Goal: Task Accomplishment & Management: Use online tool/utility

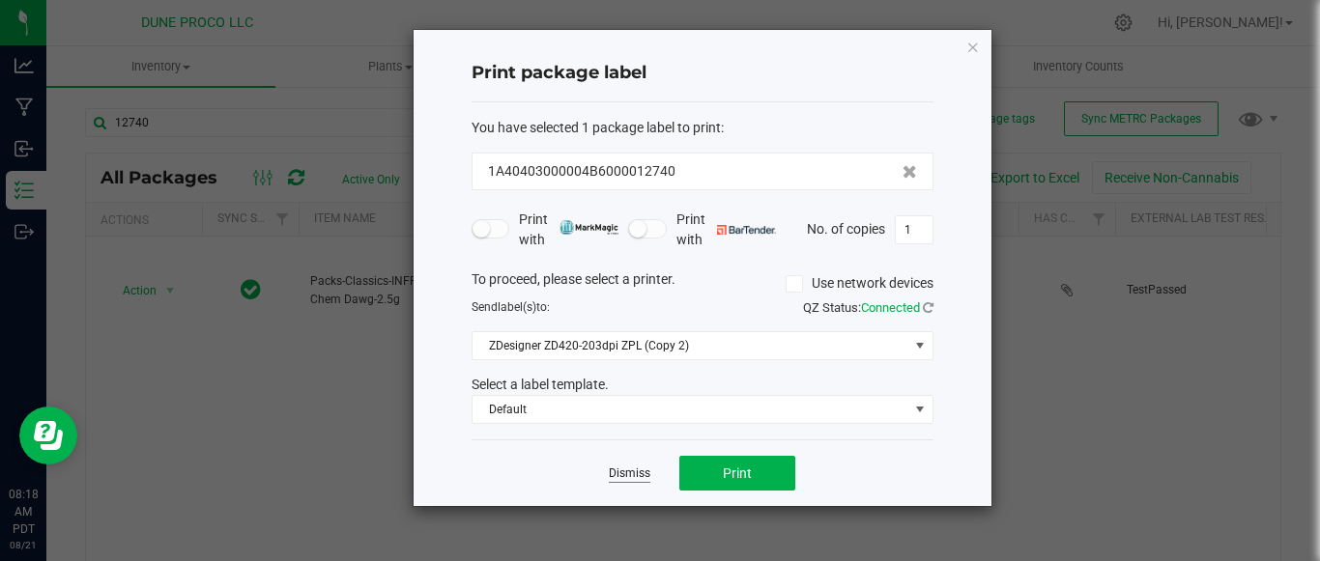
click at [630, 471] on link "Dismiss" at bounding box center [630, 474] width 42 height 16
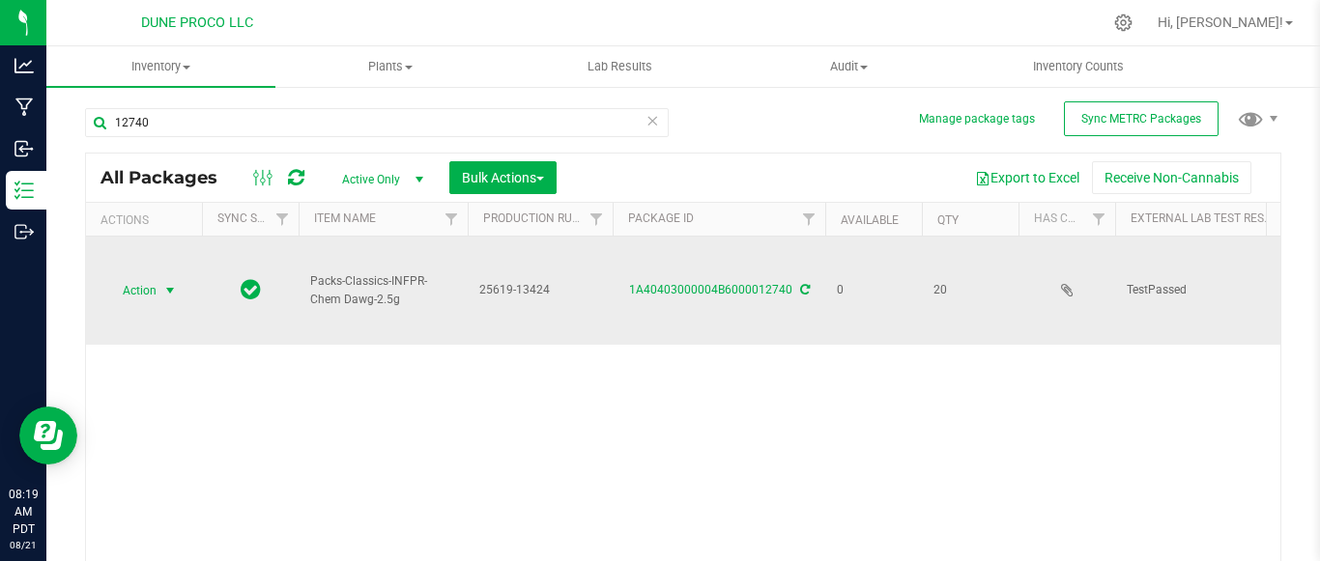
click at [127, 282] on span "Action" at bounding box center [131, 290] width 52 height 27
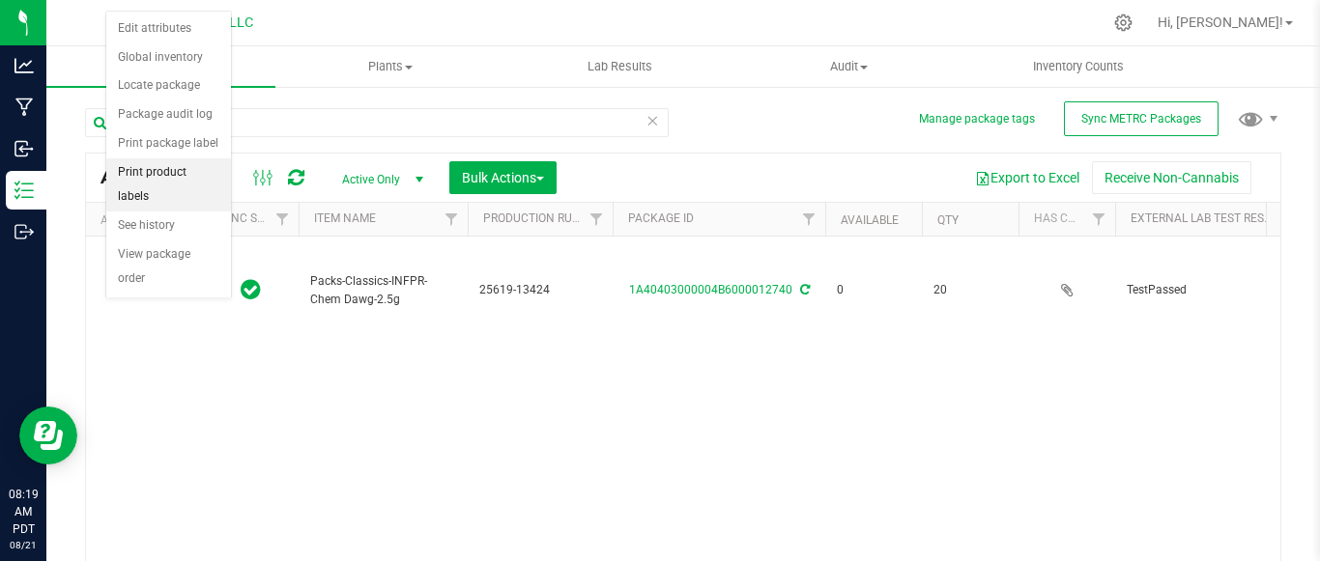
click at [166, 178] on li "Print product labels" at bounding box center [168, 184] width 125 height 53
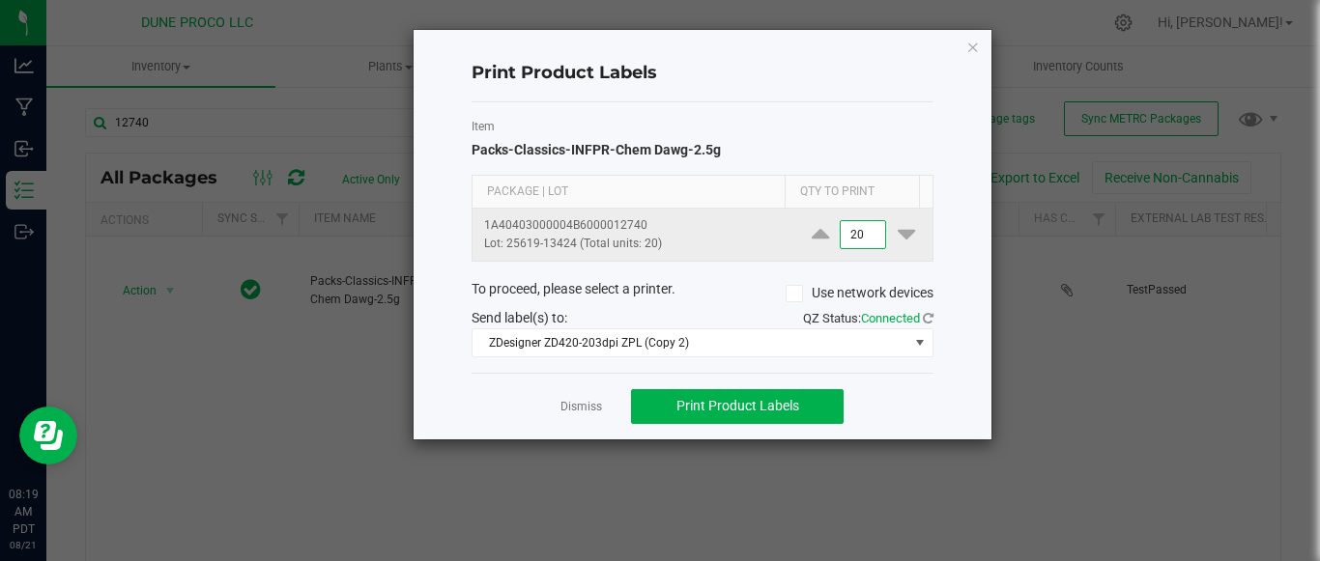
click at [854, 238] on input "20" at bounding box center [863, 234] width 44 height 27
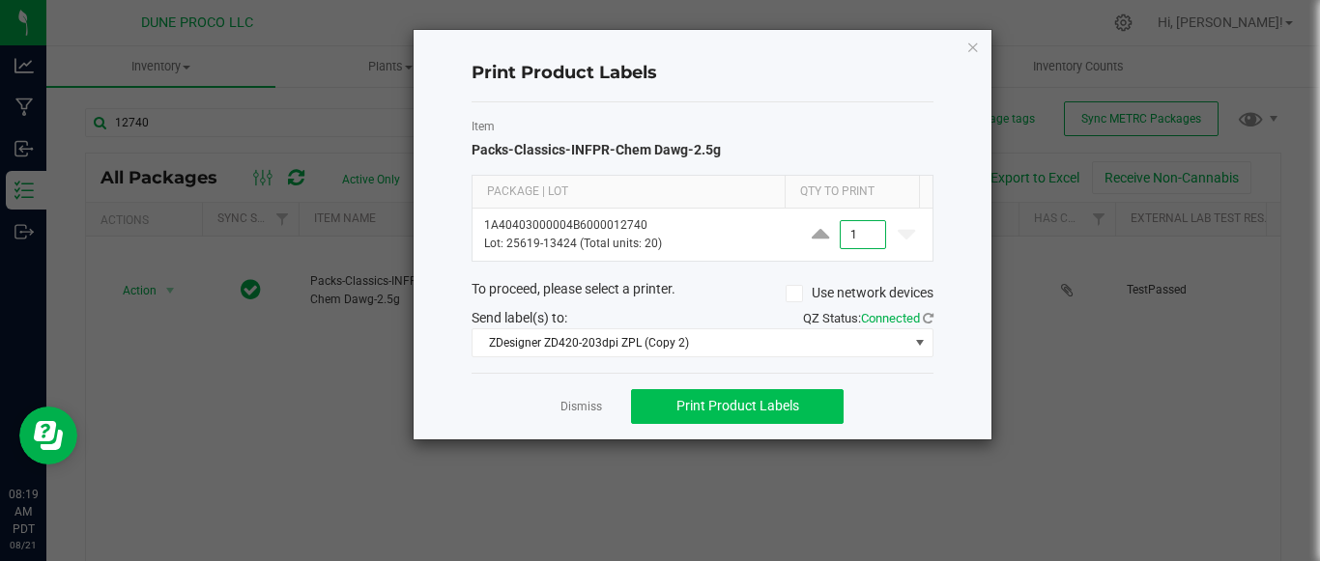
type input "1"
click at [779, 413] on span "Print Product Labels" at bounding box center [737, 405] width 123 height 15
click at [574, 411] on link "Dismiss" at bounding box center [581, 407] width 42 height 16
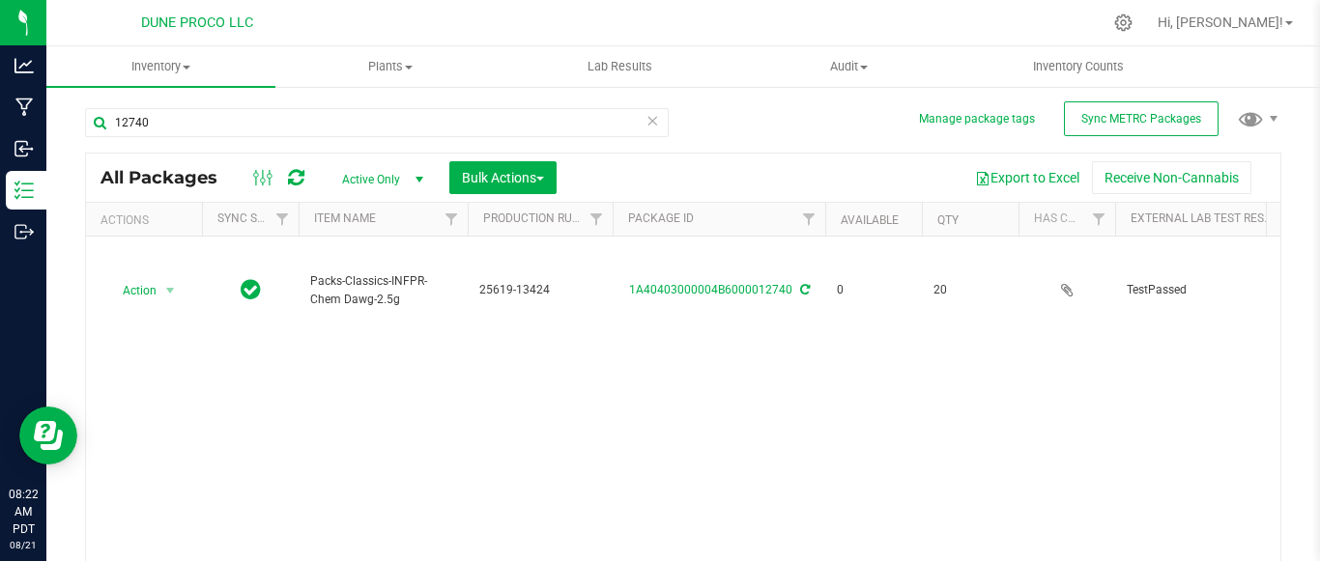
click at [321, 443] on div "Action Action Edit attributes Global inventory Locate package Package audit log…" at bounding box center [683, 414] width 1194 height 354
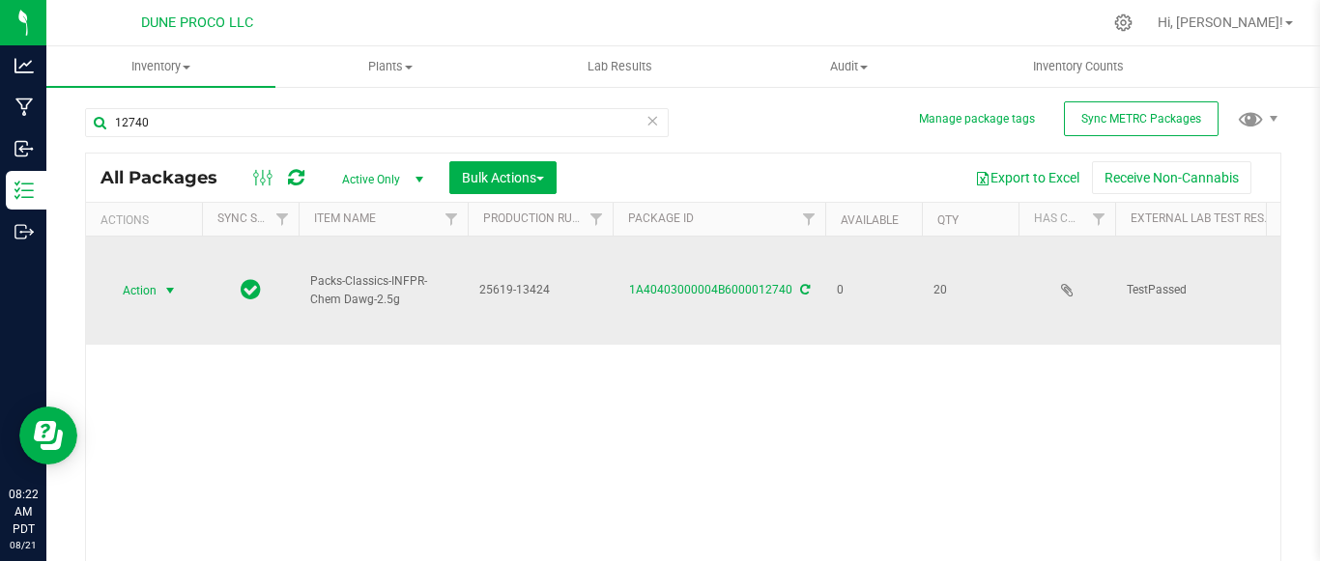
click at [170, 287] on span "select" at bounding box center [169, 290] width 15 height 15
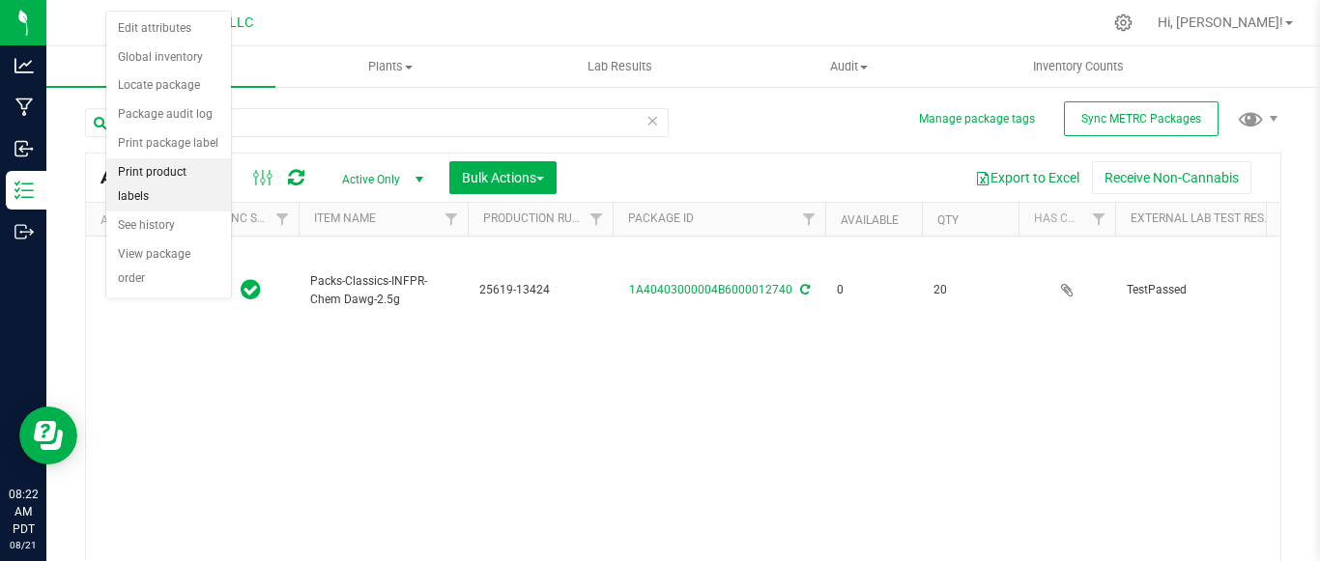
click at [159, 165] on li "Print product labels" at bounding box center [168, 184] width 125 height 53
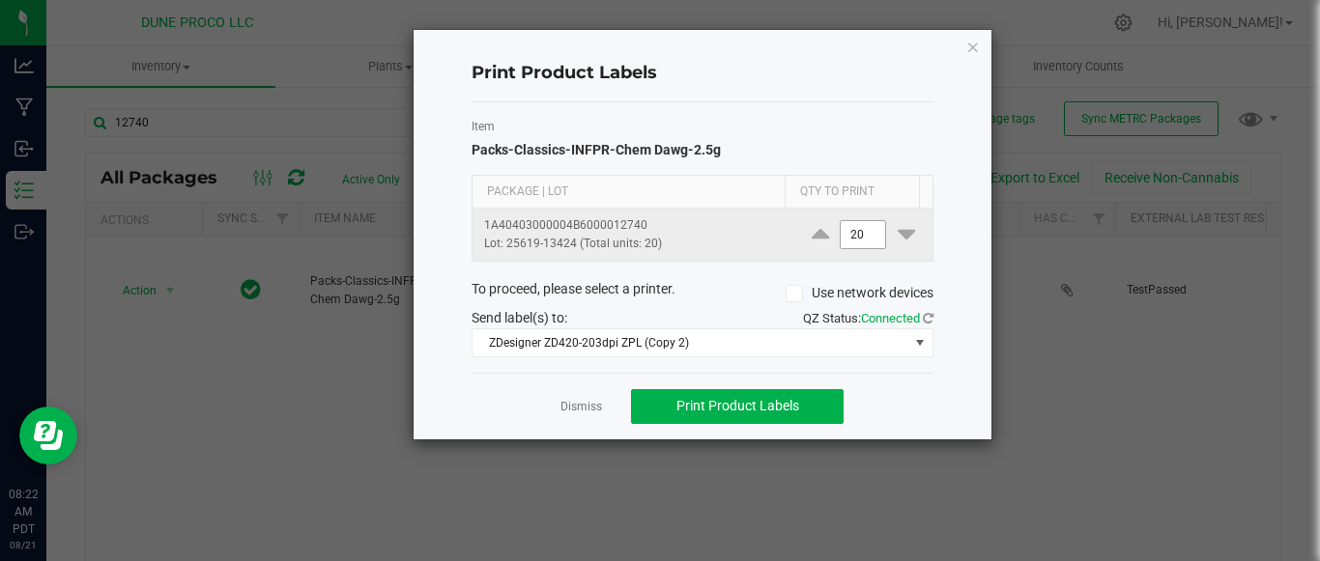
click at [851, 236] on input "20" at bounding box center [863, 234] width 44 height 27
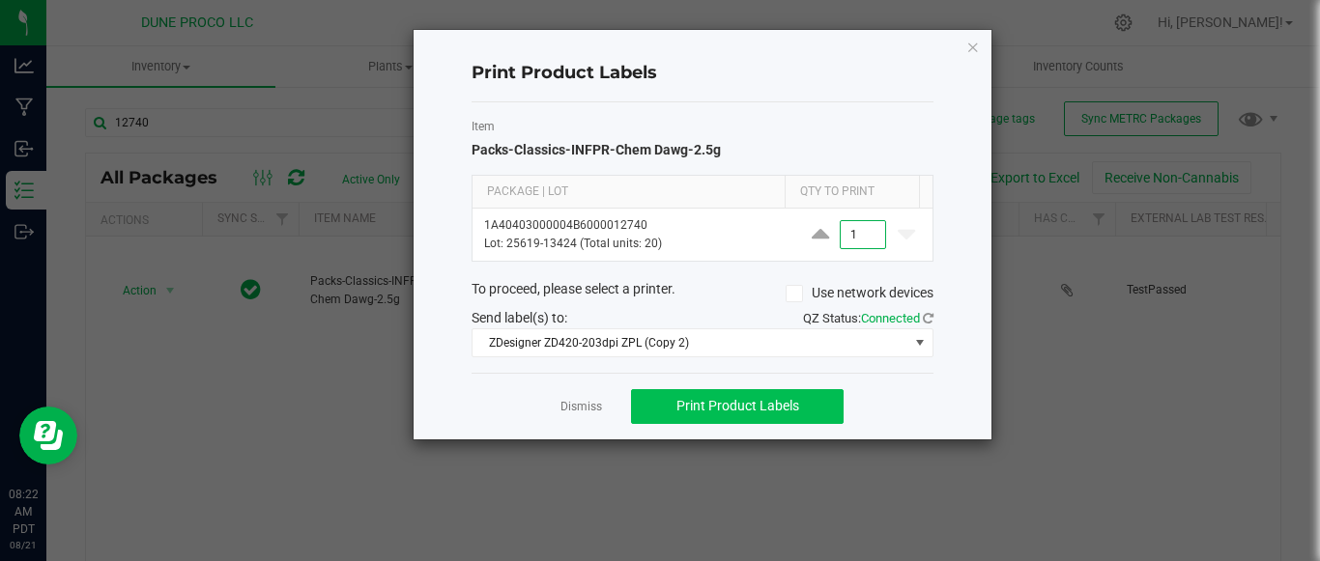
type input "1"
click at [680, 411] on span "Print Product Labels" at bounding box center [737, 405] width 123 height 15
click at [972, 51] on icon "button" at bounding box center [973, 46] width 14 height 23
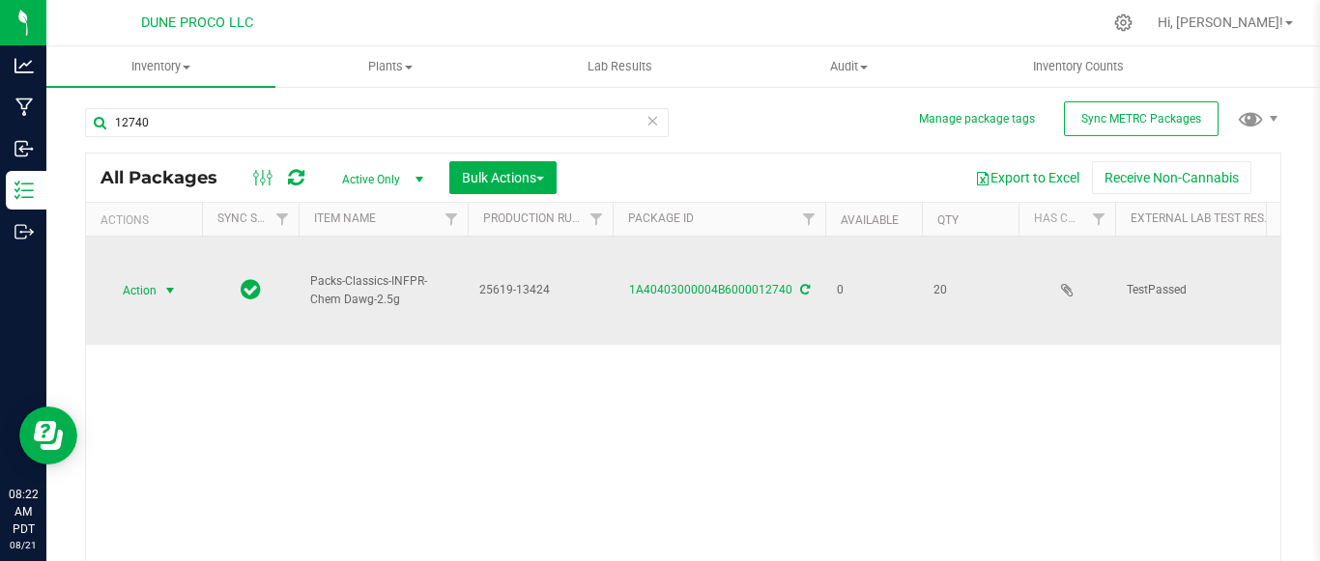
click at [158, 293] on span "select" at bounding box center [170, 290] width 24 height 27
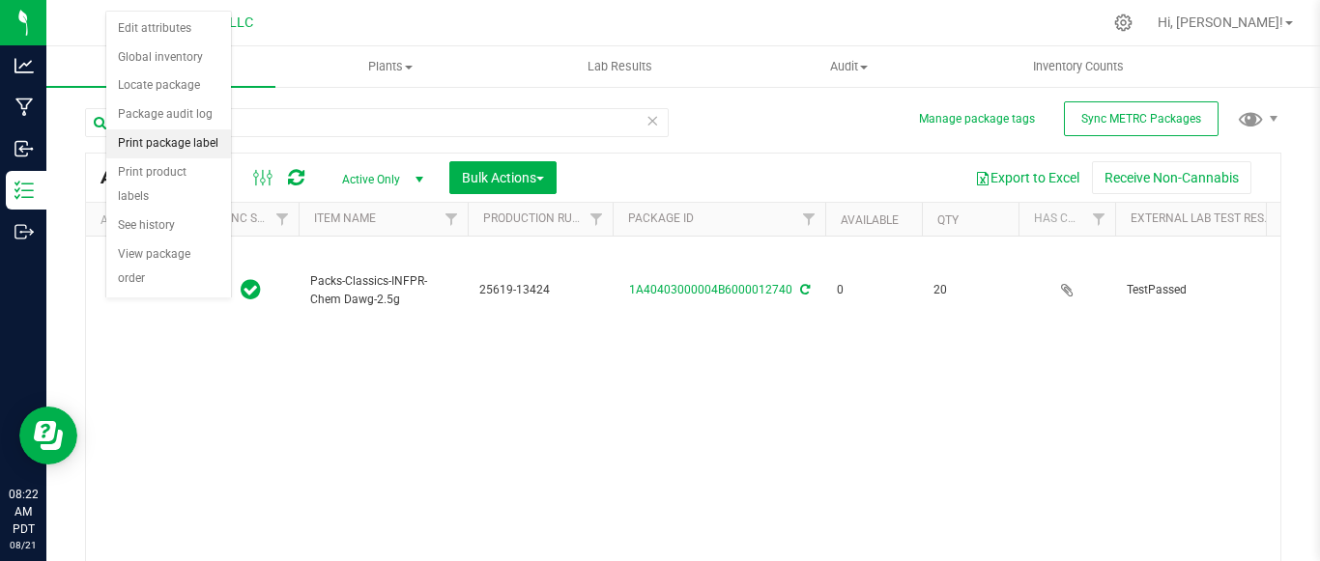
click at [148, 140] on li "Print package label" at bounding box center [168, 143] width 125 height 29
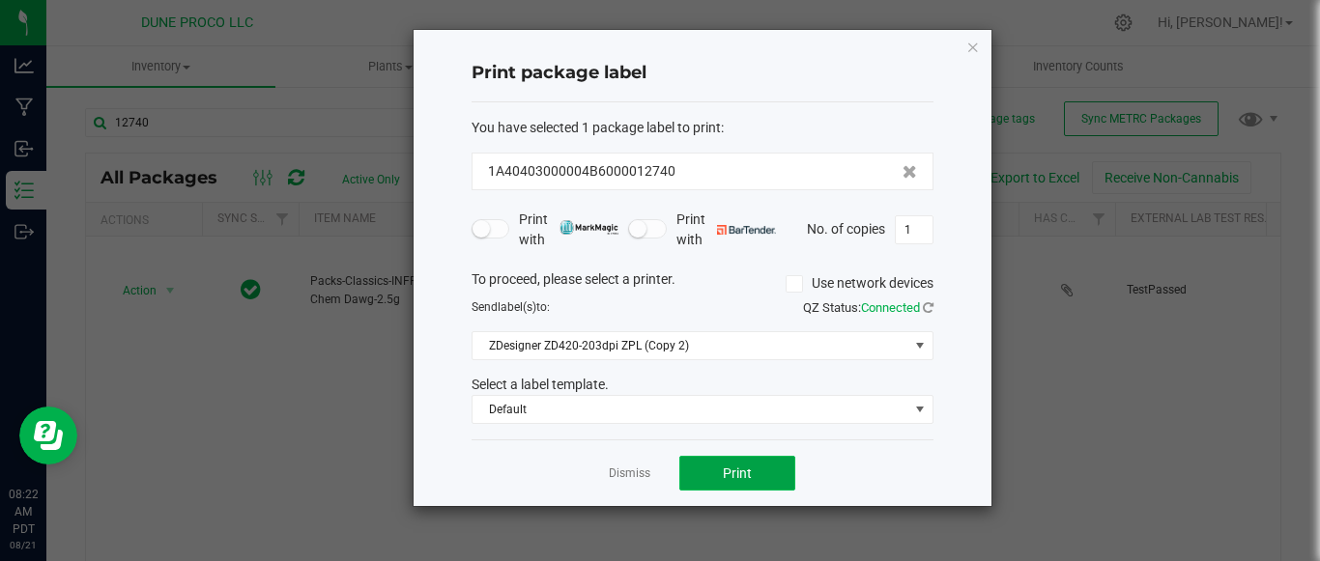
click at [751, 482] on button "Print" at bounding box center [737, 473] width 116 height 35
click at [980, 46] on div "Print package label You have selected 1 package label to print : 1A40403000004B…" at bounding box center [703, 268] width 578 height 476
click at [968, 43] on icon "button" at bounding box center [973, 46] width 14 height 23
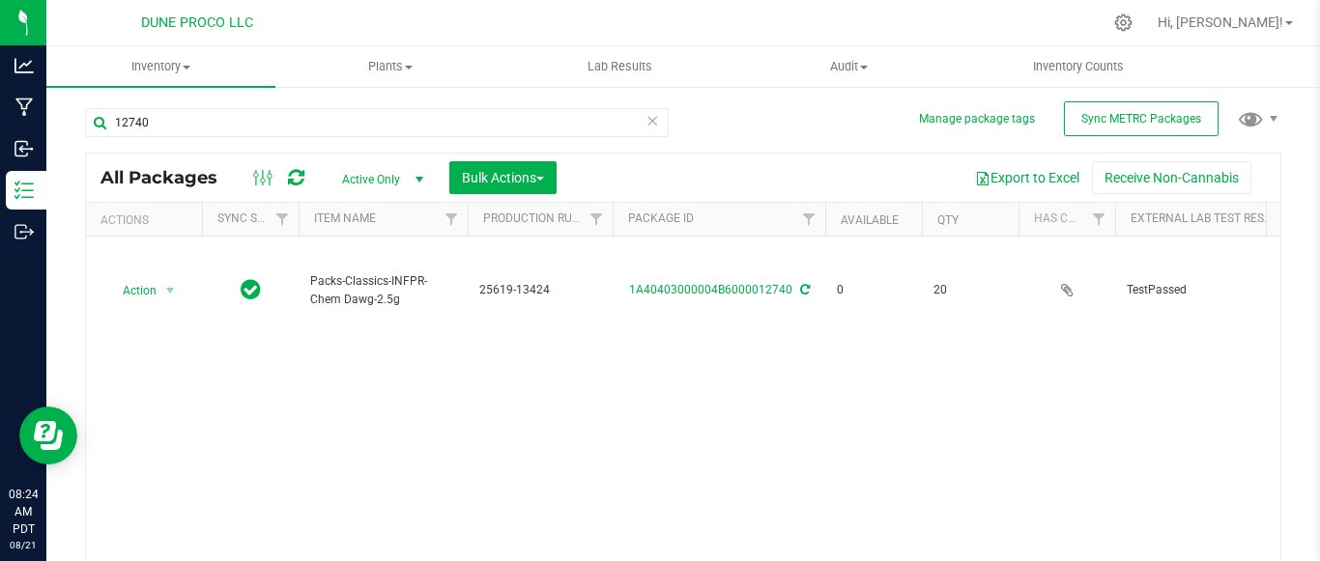
click at [1273, 332] on div "Manage package tags Sync METRC Packages 12740 All Packages Active Only Active O…" at bounding box center [682, 379] width 1273 height 589
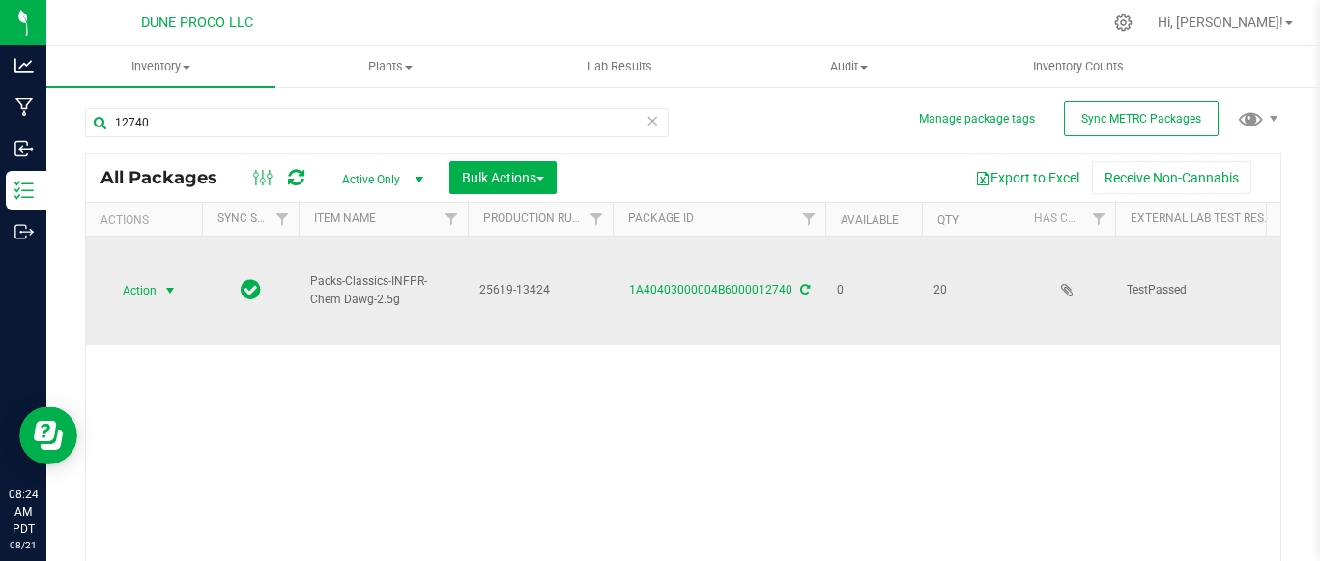
click at [134, 297] on span "Action" at bounding box center [131, 290] width 52 height 27
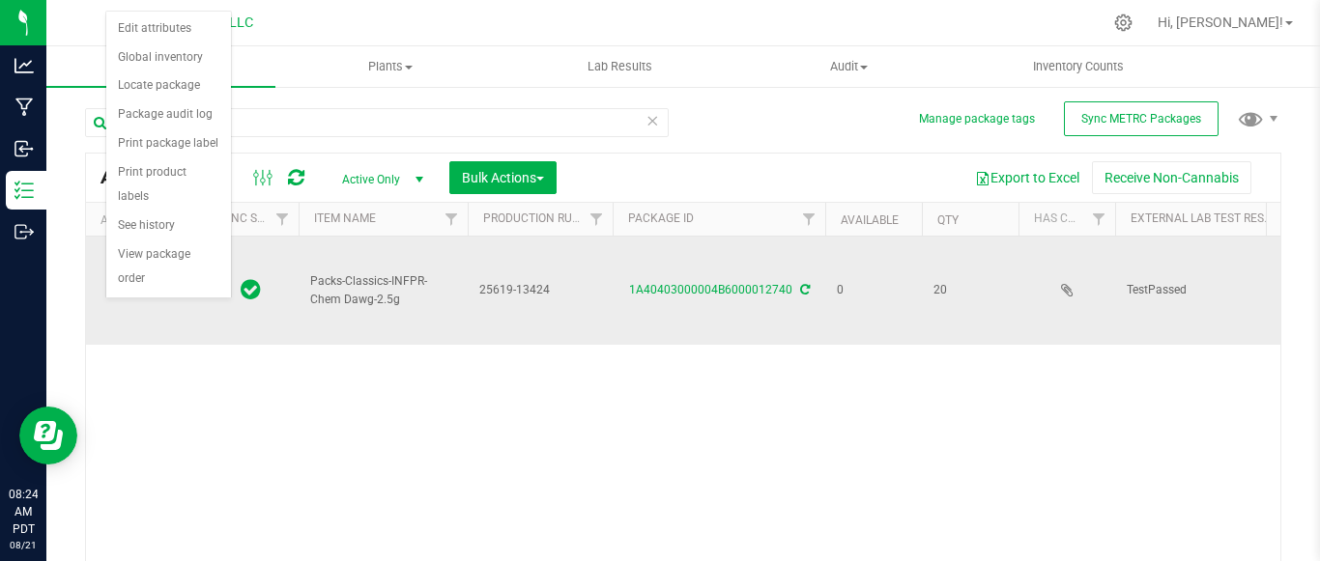
click at [134, 297] on span "Action" at bounding box center [131, 290] width 52 height 27
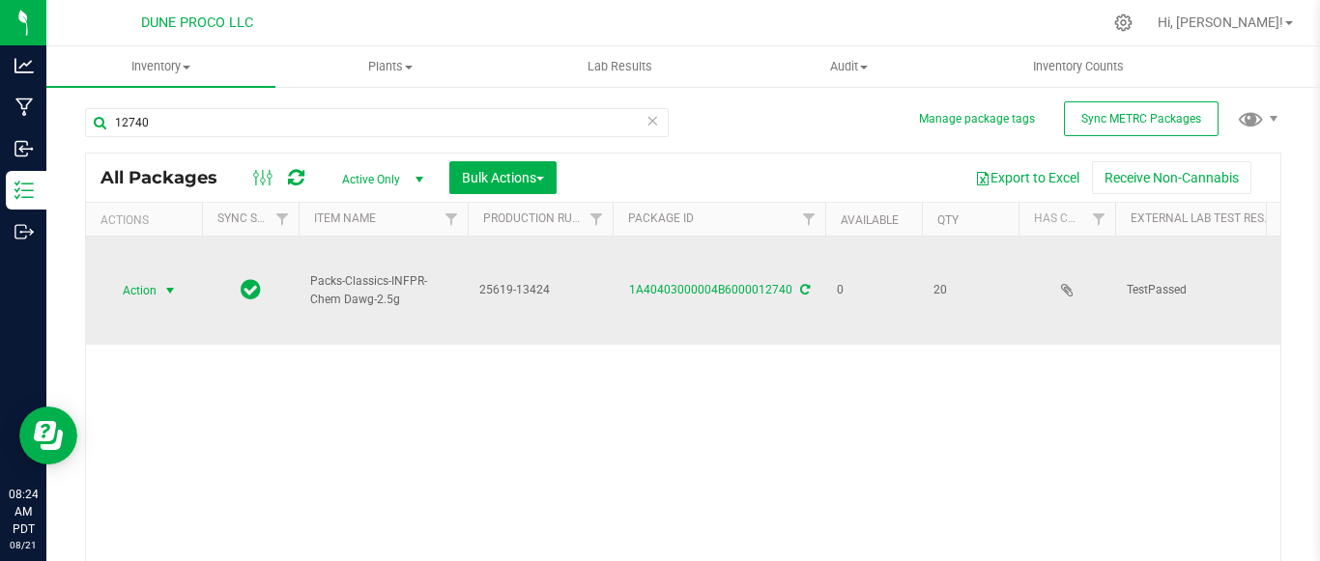
click at [134, 297] on span "Action" at bounding box center [131, 290] width 52 height 27
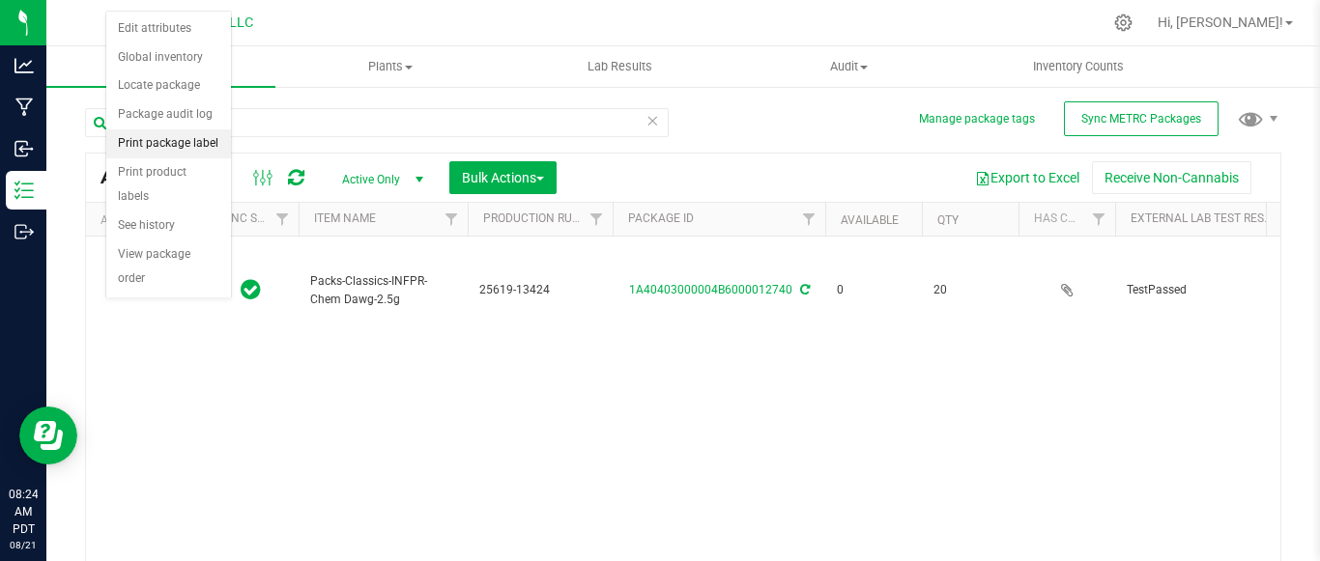
click at [165, 143] on li "Print package label" at bounding box center [168, 143] width 125 height 29
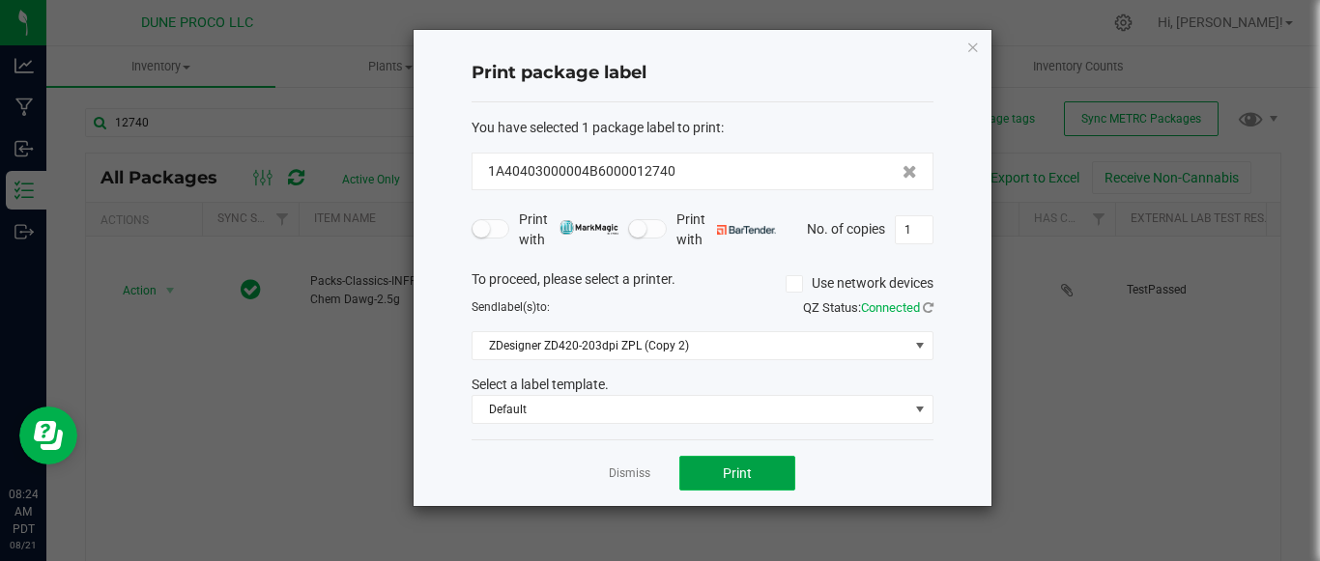
click at [777, 467] on button "Print" at bounding box center [737, 473] width 116 height 35
click at [639, 231] on small at bounding box center [637, 228] width 17 height 17
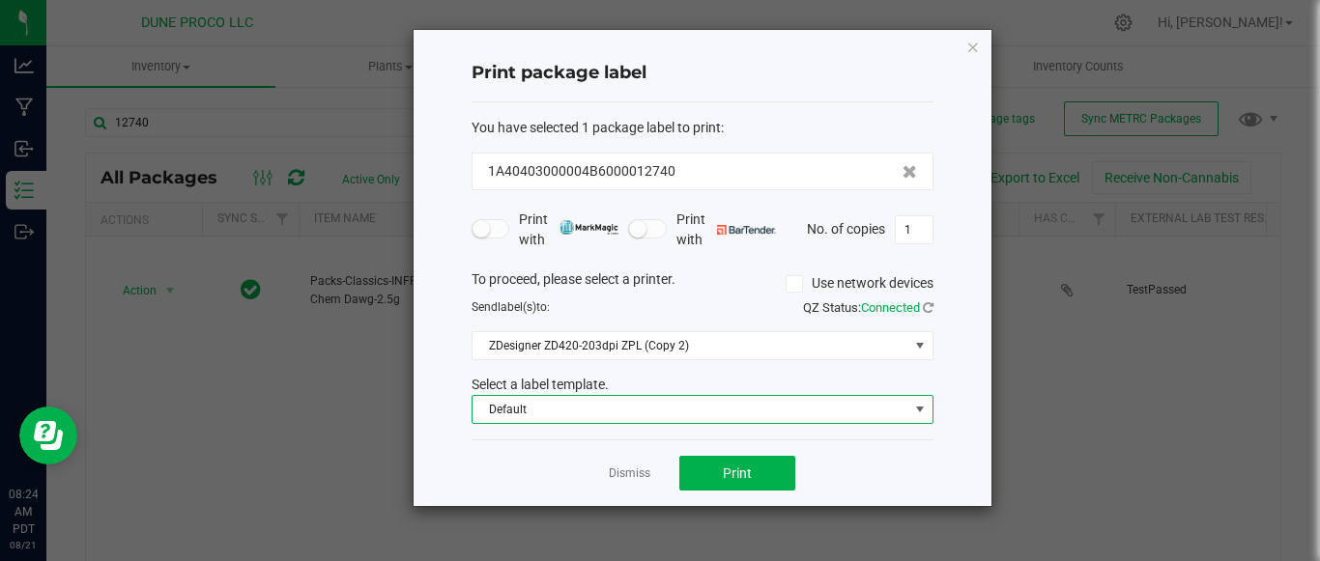
click at [627, 413] on span "Default" at bounding box center [690, 409] width 436 height 27
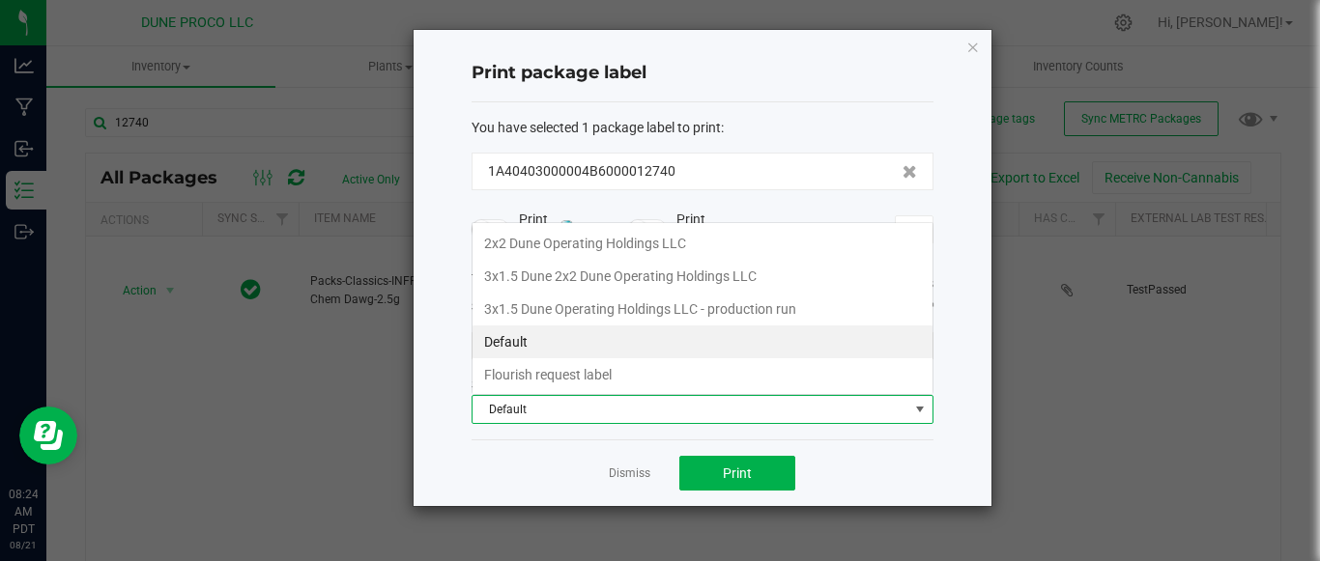
scroll to position [29, 462]
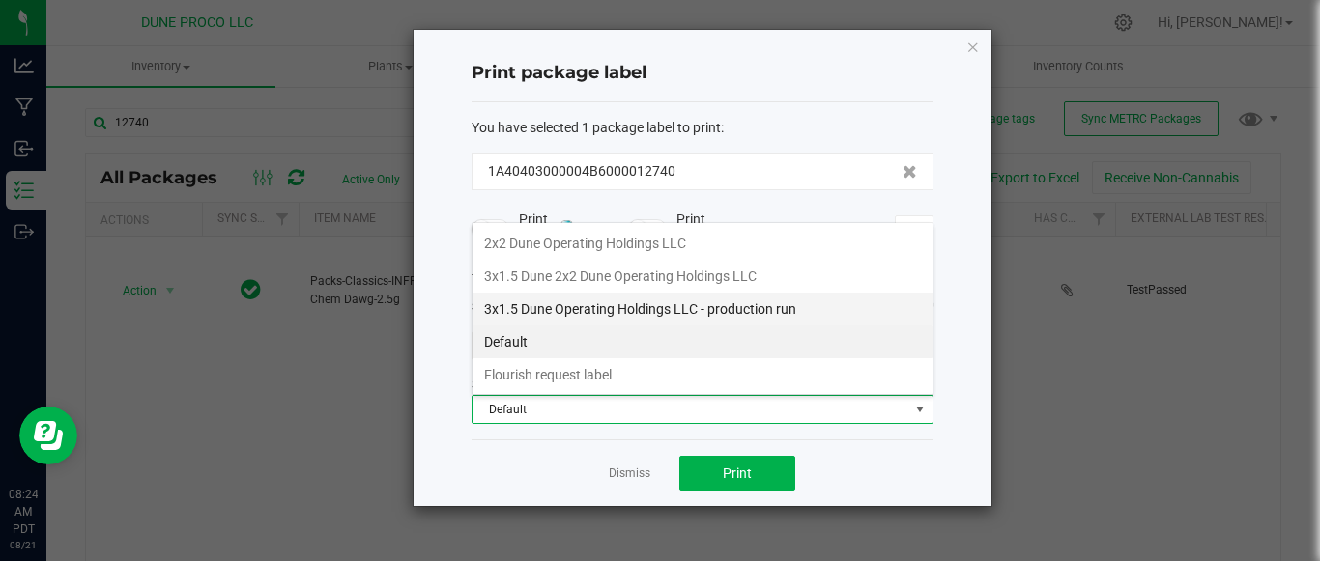
click at [646, 307] on li "3x1.5 Dune Operating Holdings LLC - production run" at bounding box center [702, 309] width 460 height 33
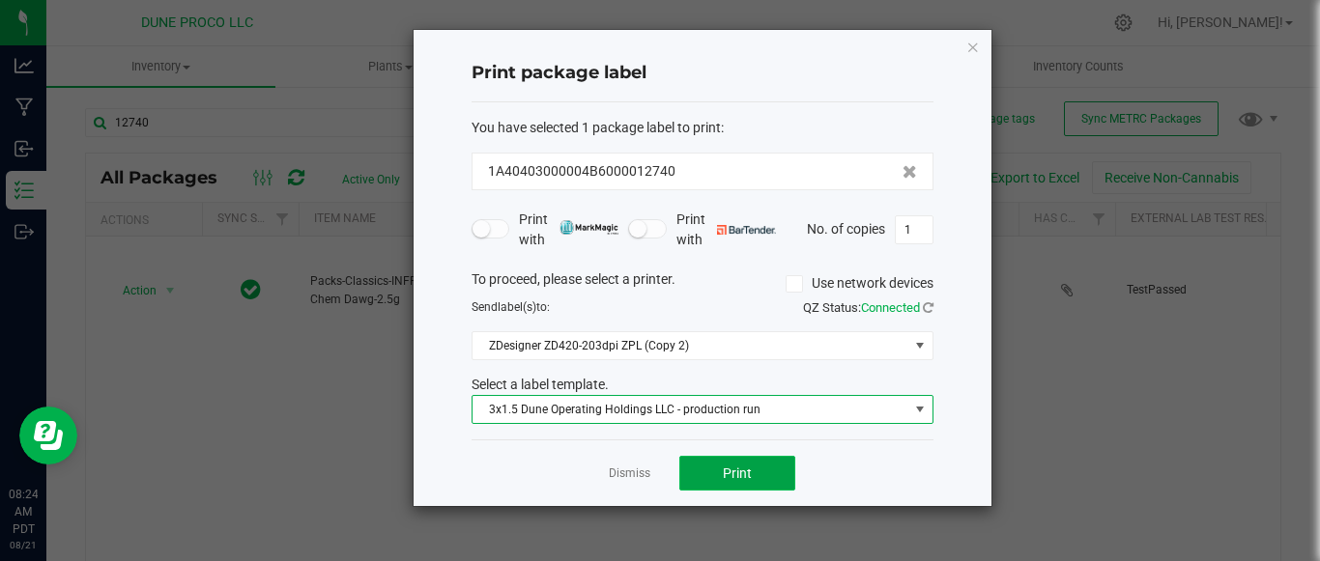
click at [708, 477] on button "Print" at bounding box center [737, 473] width 116 height 35
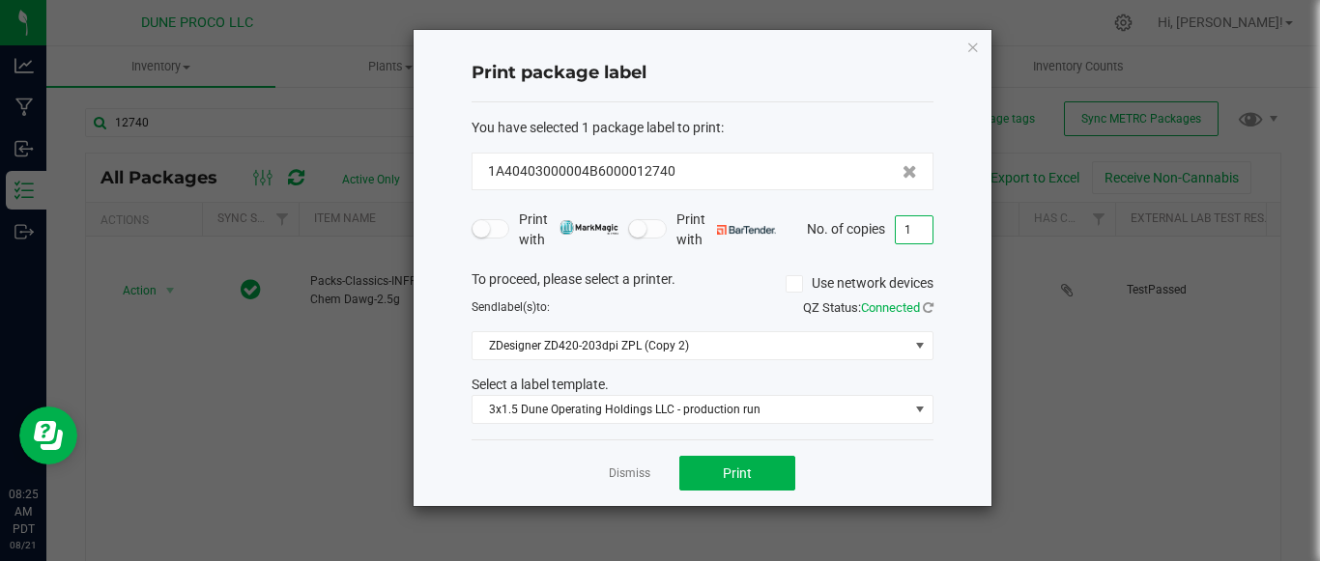
click at [922, 227] on input "1" at bounding box center [914, 229] width 37 height 27
type input "20"
click at [764, 486] on button "Print" at bounding box center [737, 473] width 116 height 35
